Goal: Navigation & Orientation: Find specific page/section

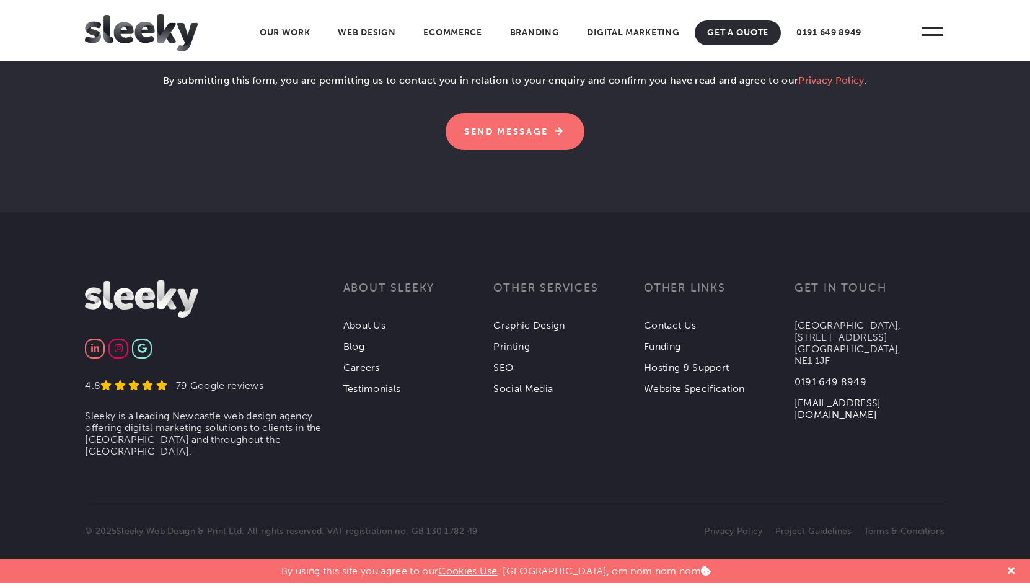
scroll to position [3979, 0]
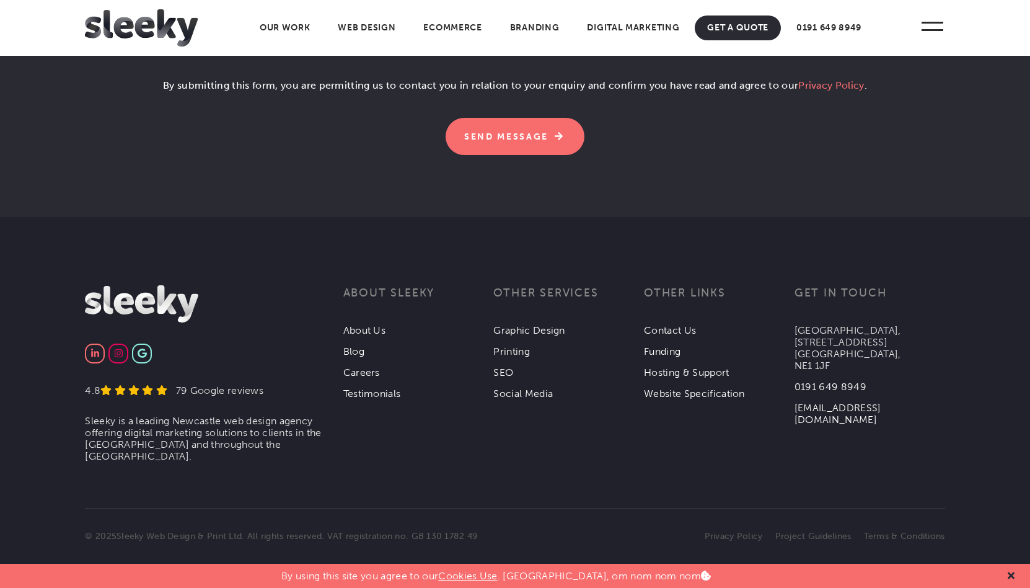
click at [1009, 574] on icon at bounding box center [1011, 575] width 7 height 10
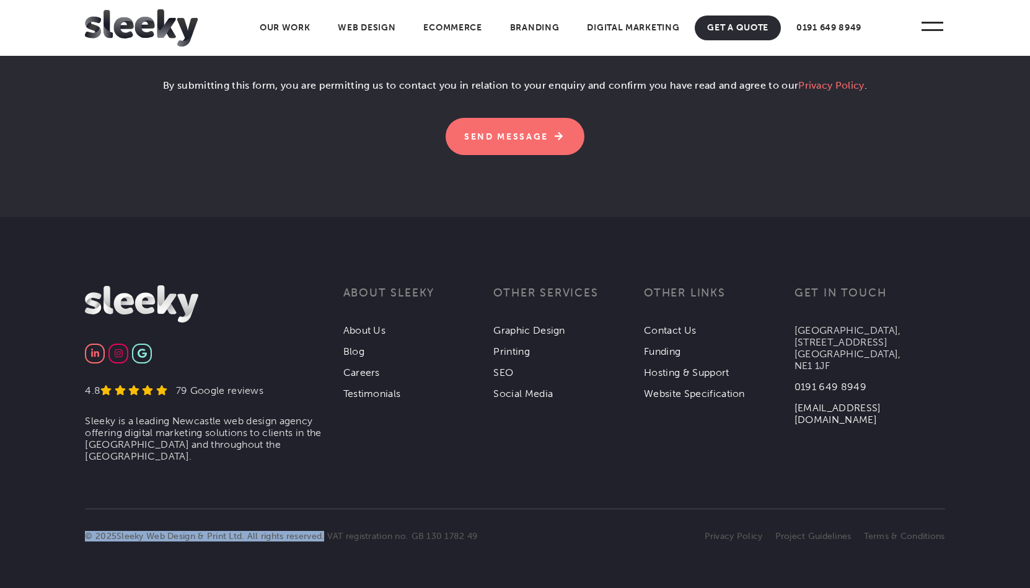
copy p "© 2025 Sleeky Web Design & Print Ltd . All rights reserved."
drag, startPoint x: 84, startPoint y: 536, endPoint x: 327, endPoint y: 540, distance: 243.1
click at [327, 540] on section "© 2025 Sleeky Web Design & Print Ltd . All rights reserved. VAT registration no…" at bounding box center [515, 514] width 1030 height 55
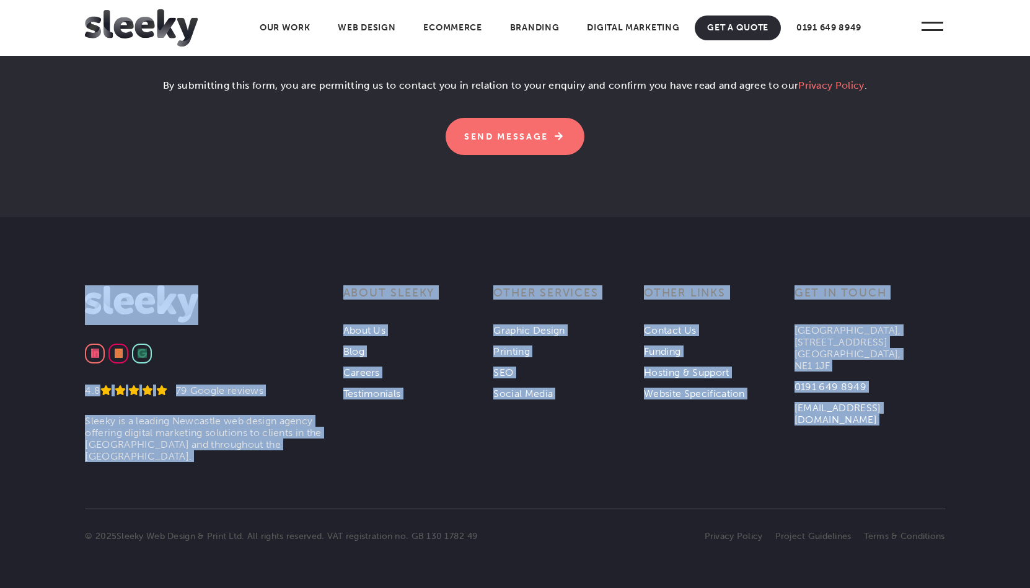
drag, startPoint x: 953, startPoint y: 540, endPoint x: 736, endPoint y: 542, distance: 217.0
click at [752, 541] on footer "4.8 79 Google reviews Sleeky is a leading Newcastle web design agency offering …" at bounding box center [515, 402] width 1030 height 371
drag, startPoint x: 704, startPoint y: 535, endPoint x: 694, endPoint y: 535, distance: 9.9
click at [704, 535] on li "Privacy Policy" at bounding box center [728, 536] width 71 height 11
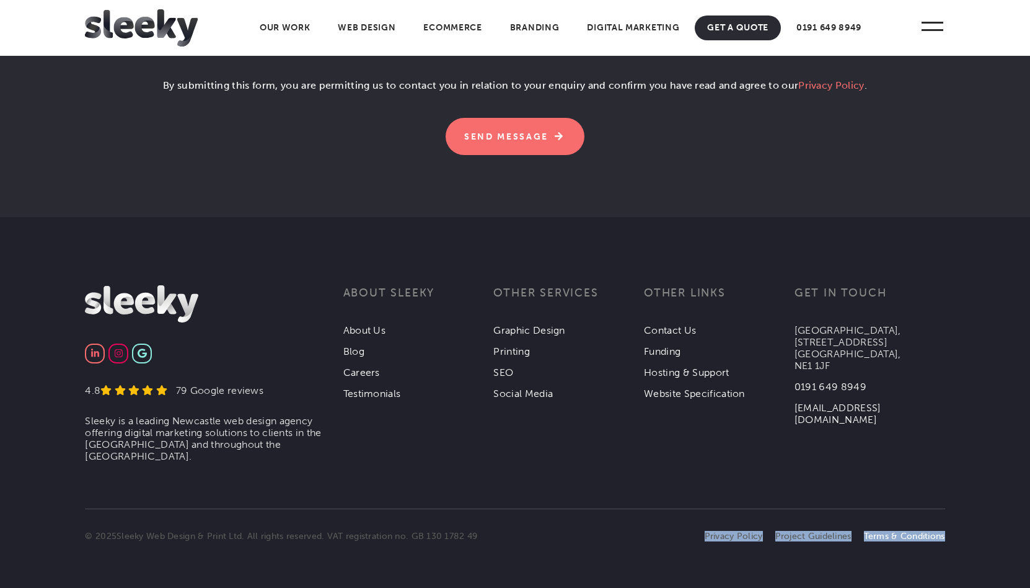
copy ul "Privacy Policy Project Guidelines Terms & Conditions"
drag, startPoint x: 691, startPoint y: 535, endPoint x: 944, endPoint y: 537, distance: 253.0
click at [944, 537] on div "Privacy Policy Project Guidelines Terms & Conditions" at bounding box center [730, 536] width 430 height 11
